Goal: Navigation & Orientation: Find specific page/section

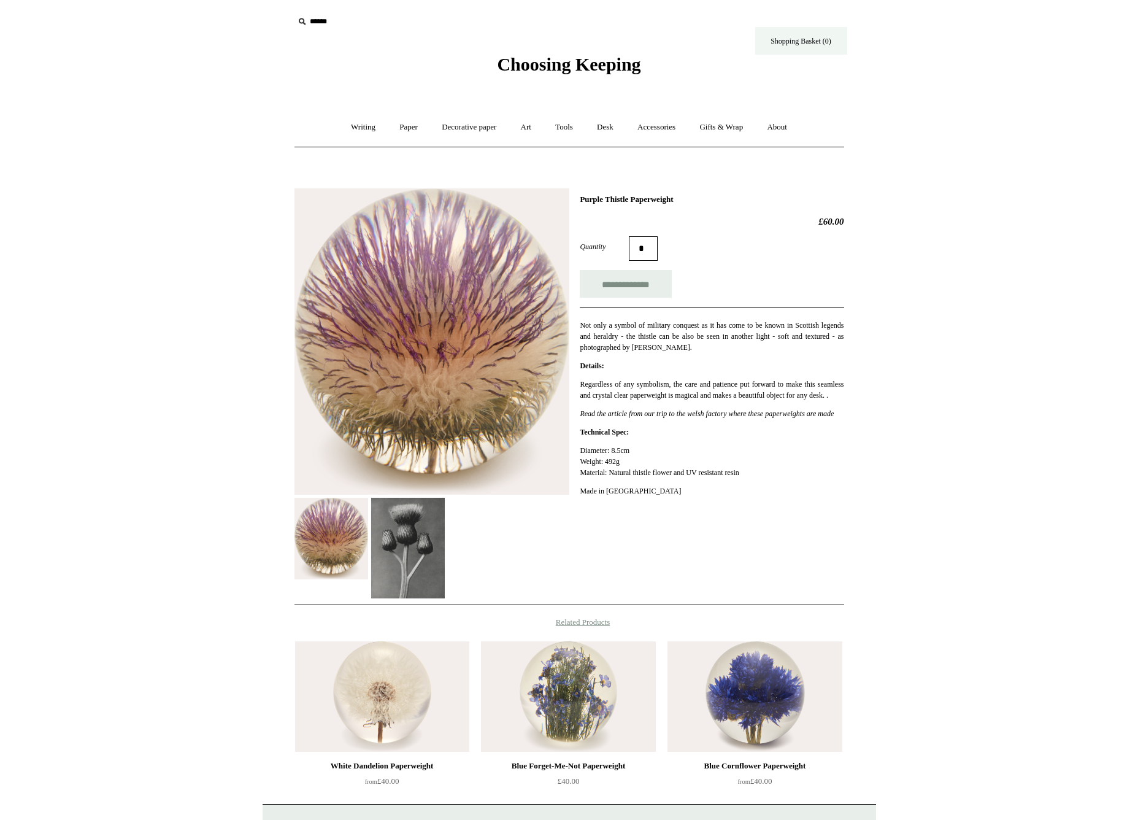
click at [804, 37] on link "Shopping Basket (0)" at bounding box center [801, 41] width 92 height 28
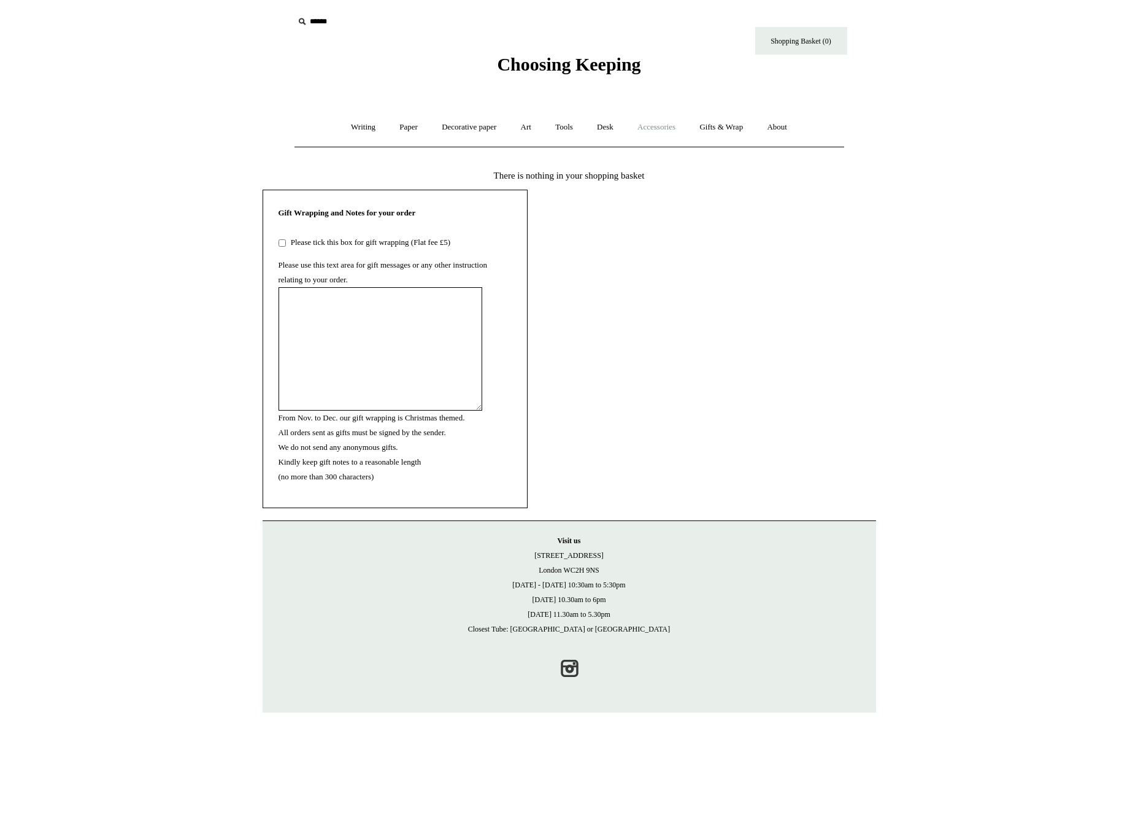
click at [663, 123] on link "Accessories +" at bounding box center [657, 127] width 60 height 33
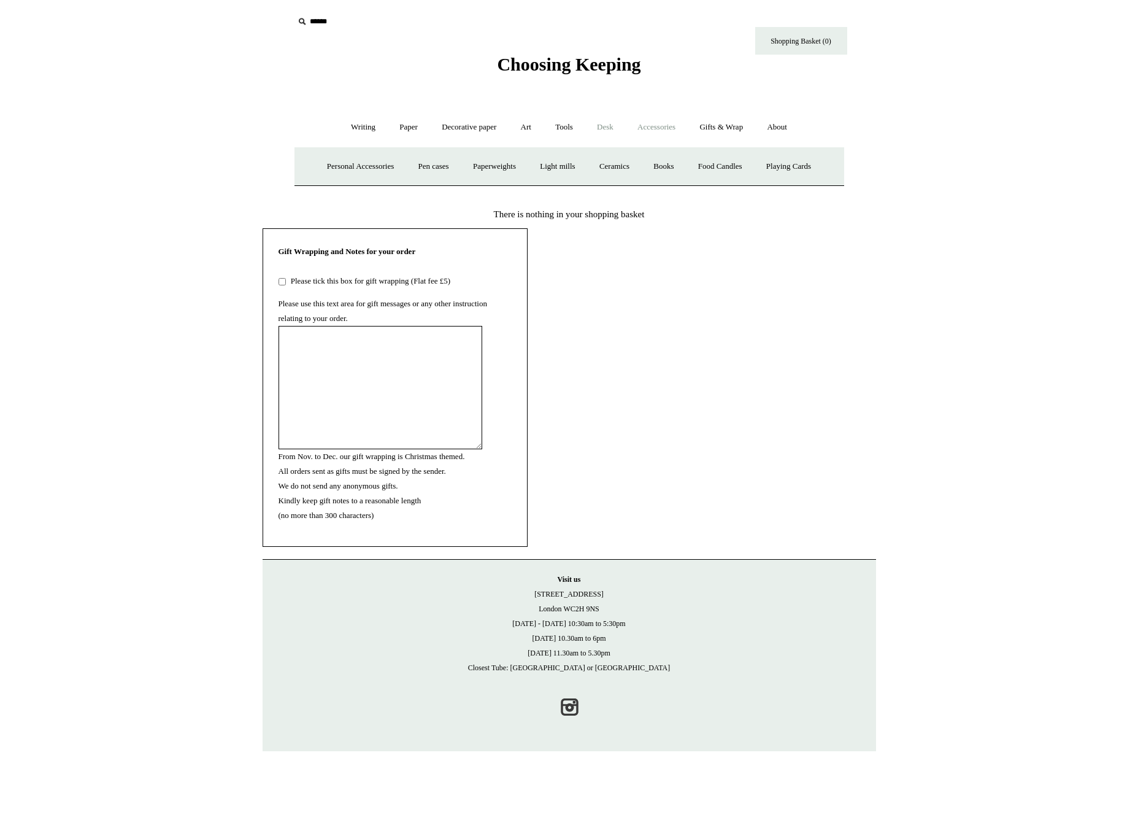
click at [613, 123] on link "Desk +" at bounding box center [605, 127] width 39 height 33
click at [638, 134] on link "Accessories +" at bounding box center [657, 127] width 60 height 33
click at [482, 163] on link "Paperweights +" at bounding box center [494, 166] width 65 height 33
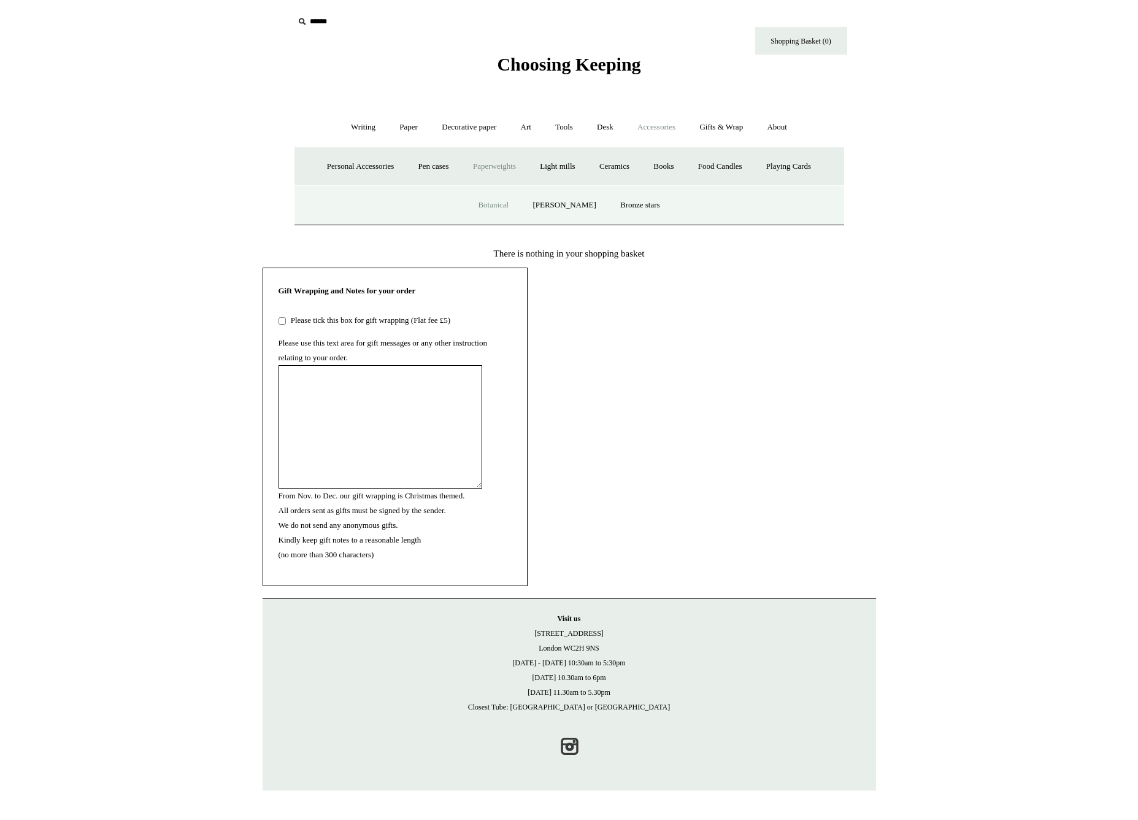
click at [509, 204] on link "Botanical" at bounding box center [493, 205] width 53 height 33
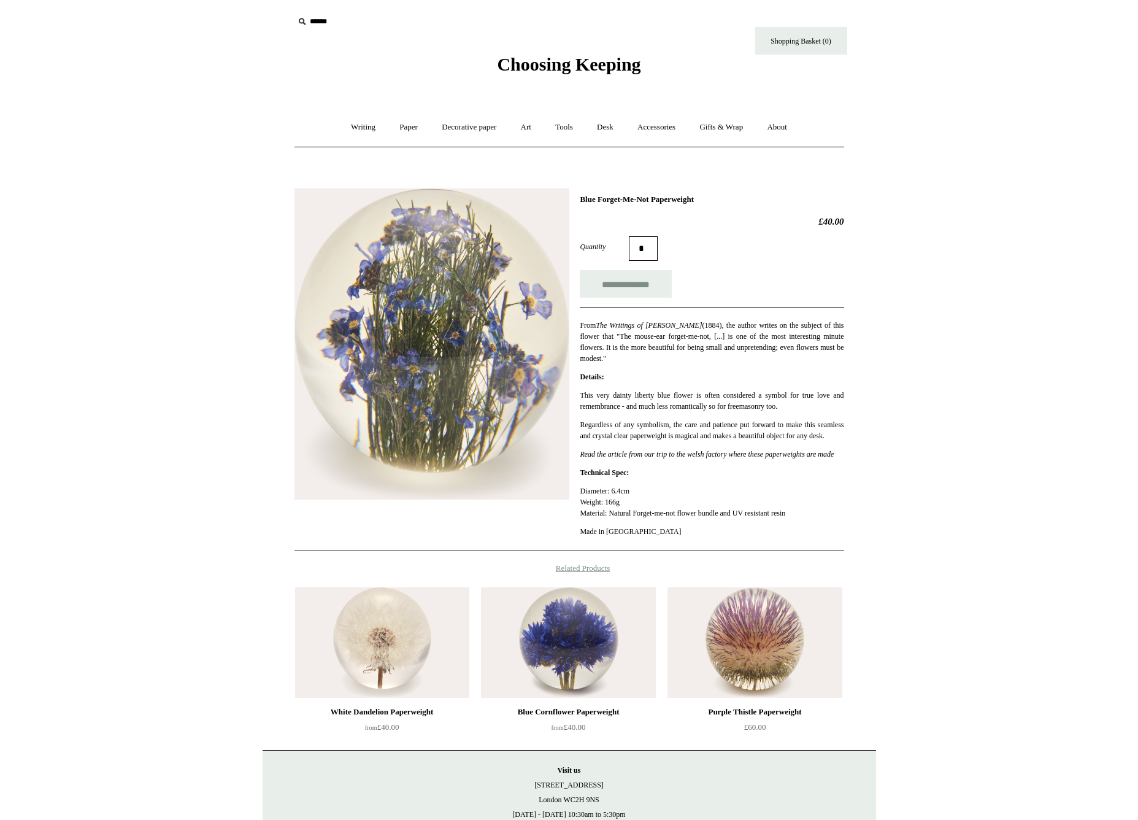
click at [134, 279] on html "Menu Choosing Keeping * Shipping Information Shopping Basket (0) * ⤺ + +" at bounding box center [569, 471] width 1138 height 942
